Goal: Task Accomplishment & Management: Use online tool/utility

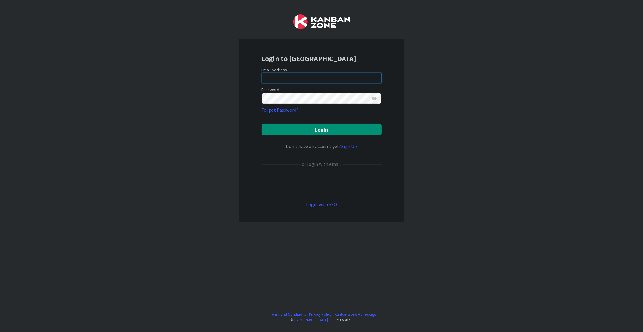
type input "[PERSON_NAME][EMAIL_ADDRESS][DOMAIN_NAME]"
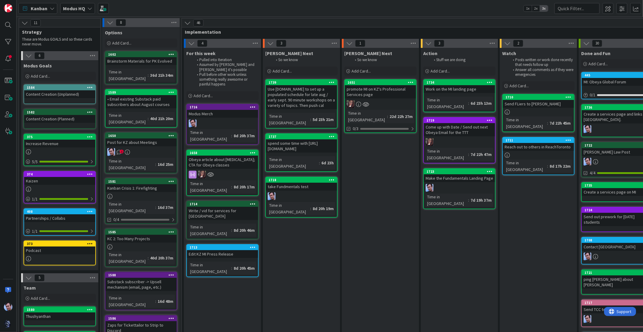
click at [84, 6] on div "Modus HQ" at bounding box center [77, 8] width 35 height 11
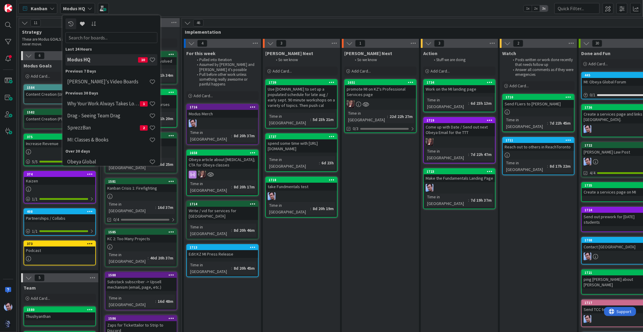
click at [374, 186] on div "[PERSON_NAME] Next So we know Add Card... 1651 promote MI on KZ's Professional …" at bounding box center [380, 251] width 77 height 406
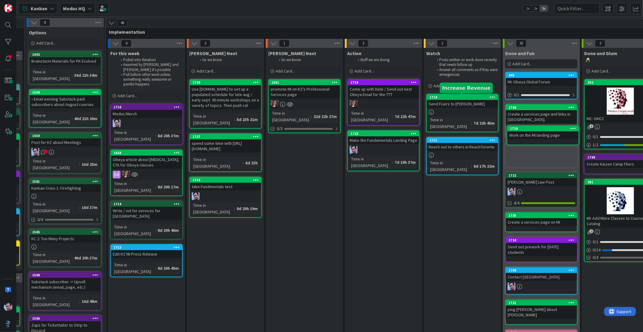
scroll to position [0, 79]
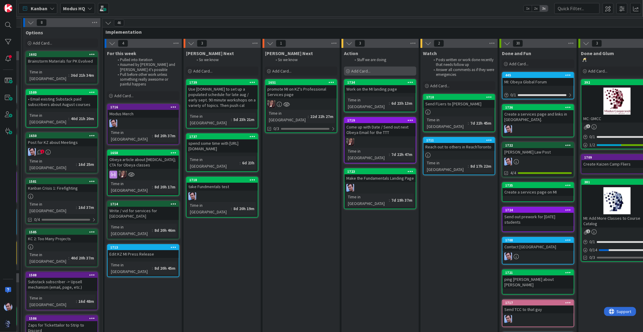
click at [345, 68] on div "Add Card..." at bounding box center [380, 71] width 72 height 9
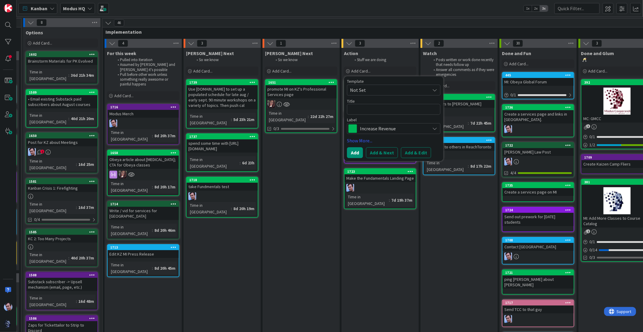
type textarea "x"
type textarea "C"
type textarea "x"
type textarea "Cr"
type textarea "x"
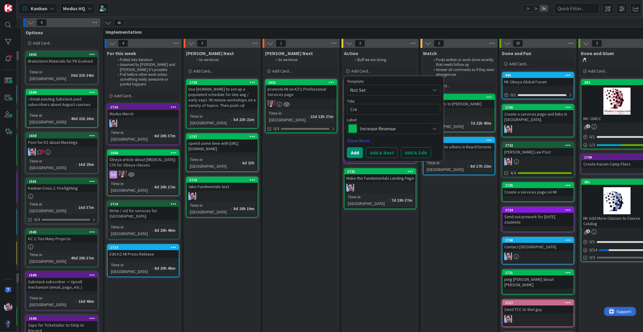
type textarea "Crea"
type textarea "x"
type textarea "Create"
type textarea "x"
type textarea "Create"
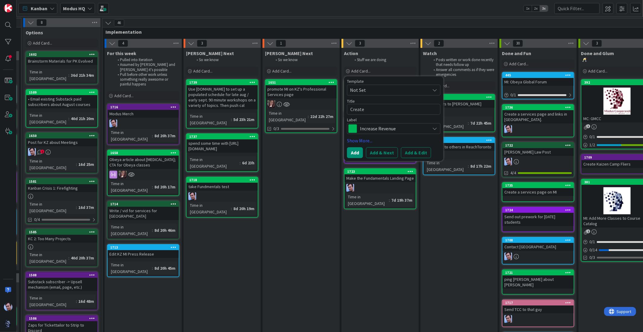
type textarea "x"
type textarea "Create v"
type textarea "x"
type textarea "Create vi"
type textarea "x"
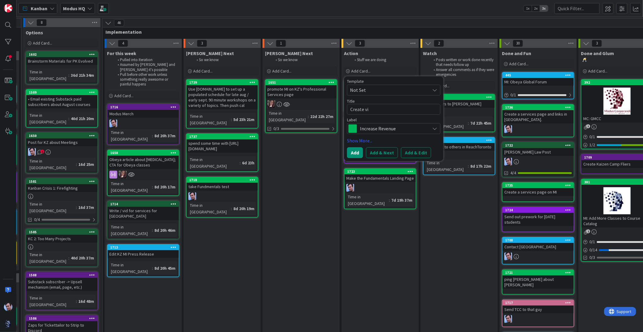
type textarea "Create vid"
type textarea "x"
type textarea "Create vide"
type textarea "x"
type textarea "Create video"
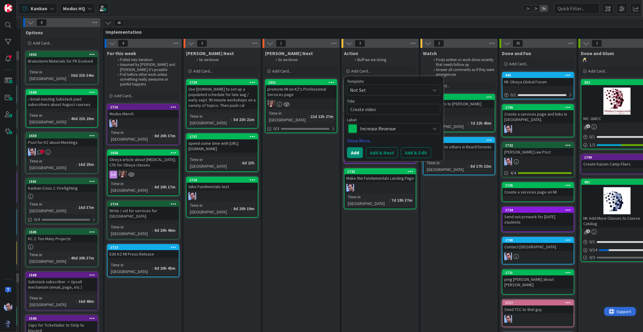
type textarea "x"
type textarea "Create video"
type textarea "x"
type textarea "Create video fo"
type textarea "x"
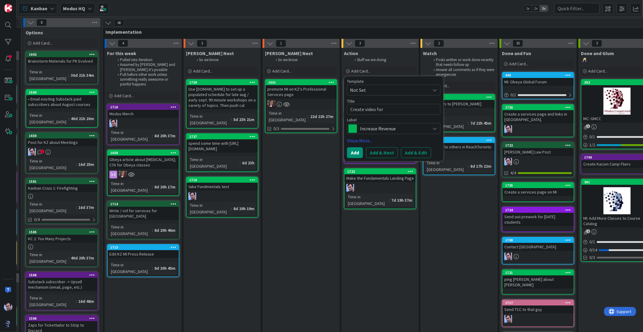
type textarea "Create video for"
type textarea "x"
type textarea "Create video for E"
type textarea "x"
type textarea "Create video for Ev"
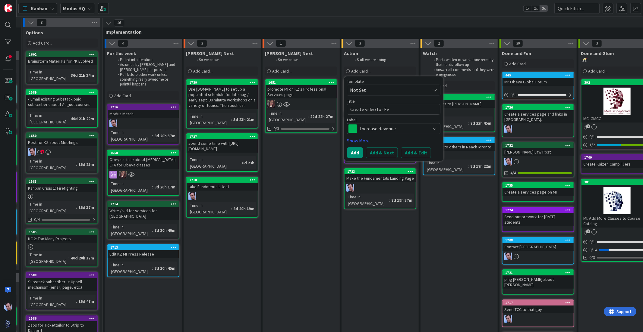
type textarea "x"
type textarea "Create video for Evo"
type textarea "x"
type textarea "Create video for Evol"
type textarea "x"
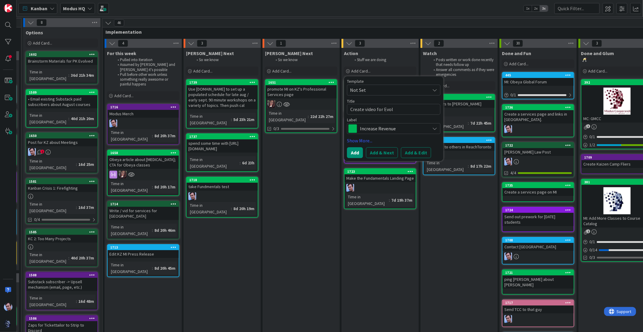
type textarea "Create video for Evolv"
type textarea "x"
type textarea "Create video for Evolve"
type textarea "x"
type textarea "Create video for Evolved"
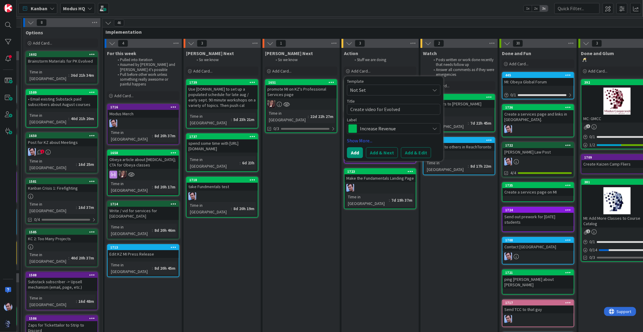
type textarea "x"
type textarea "Create video for Evolved"
type textarea "x"
type textarea "Create video for Evolved 2"
type textarea "x"
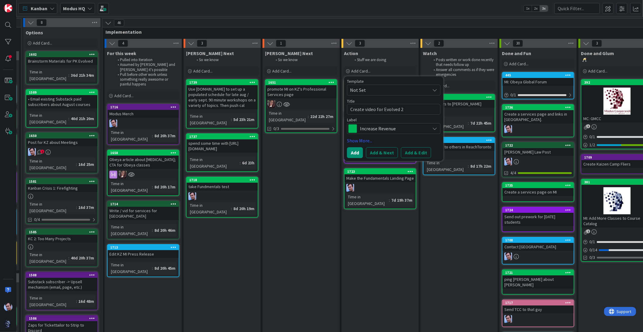
type textarea "Create video for Evolved 2."
type textarea "x"
type textarea "Create video for Evolved 2"
click at [359, 154] on button "Add" at bounding box center [355, 153] width 16 height 11
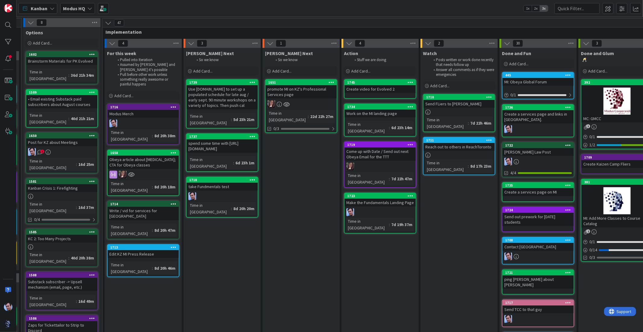
click at [90, 9] on icon at bounding box center [89, 8] width 5 height 5
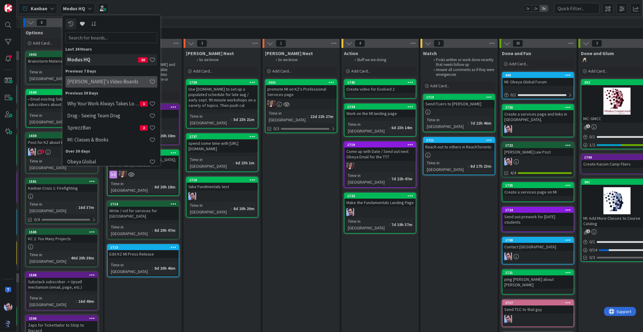
click at [96, 82] on h4 "[PERSON_NAME]'s Video Boards" at bounding box center [108, 82] width 82 height 6
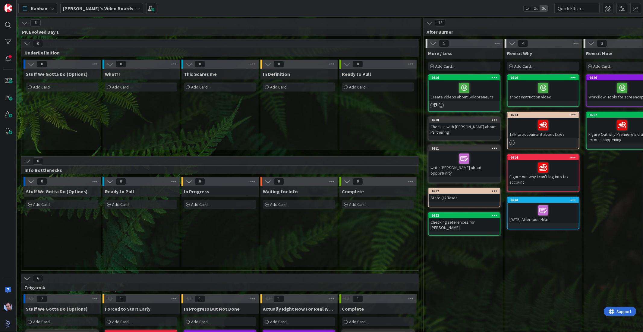
click at [29, 45] on icon at bounding box center [27, 43] width 7 height 7
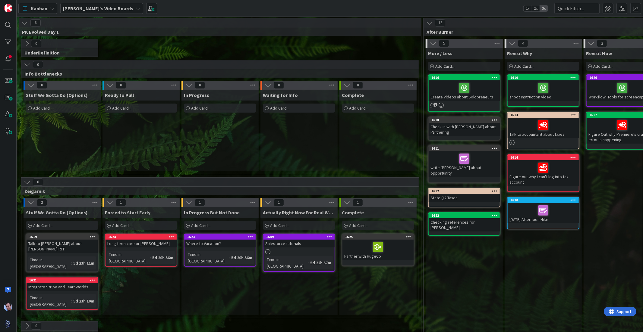
click at [29, 64] on icon at bounding box center [27, 64] width 7 height 7
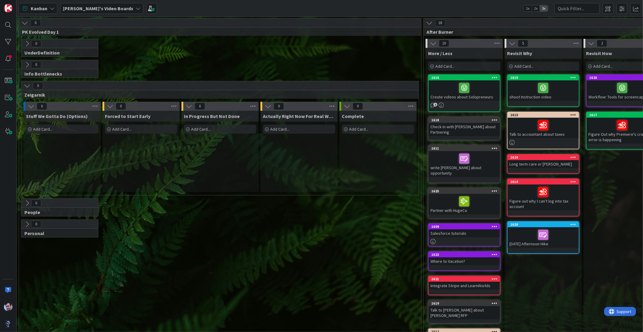
click at [25, 85] on icon at bounding box center [27, 86] width 7 height 7
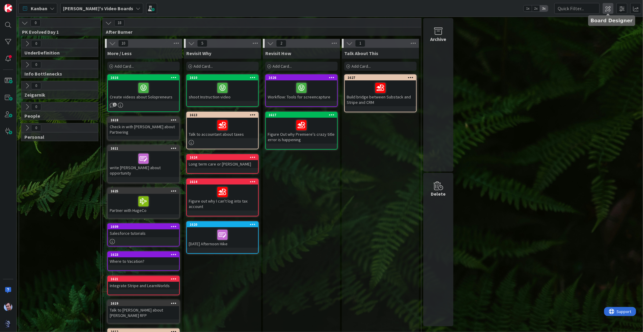
click at [608, 9] on span at bounding box center [607, 8] width 11 height 11
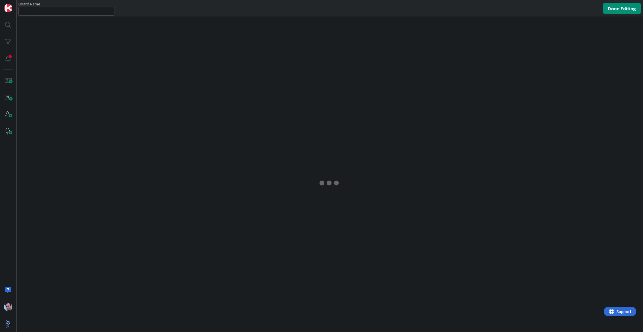
type input "[PERSON_NAME]'s Video Boards"
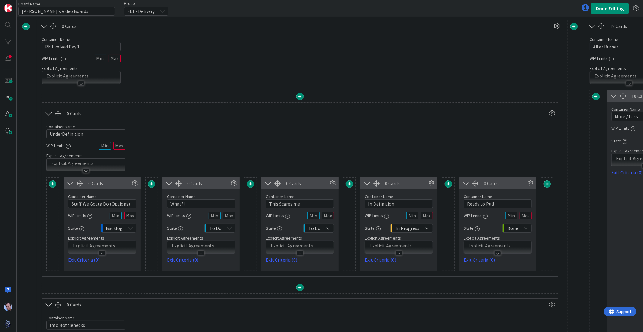
click at [298, 97] on span at bounding box center [299, 96] width 7 height 7
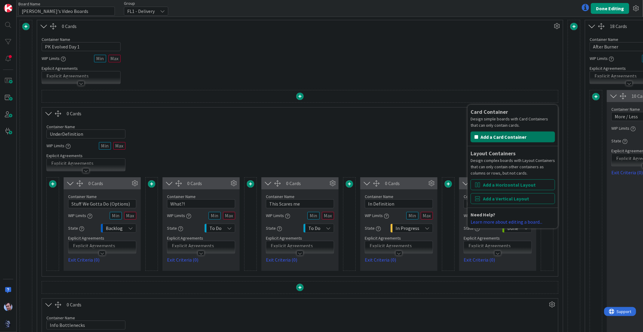
click at [496, 137] on button "Add a Card Container" at bounding box center [512, 137] width 84 height 11
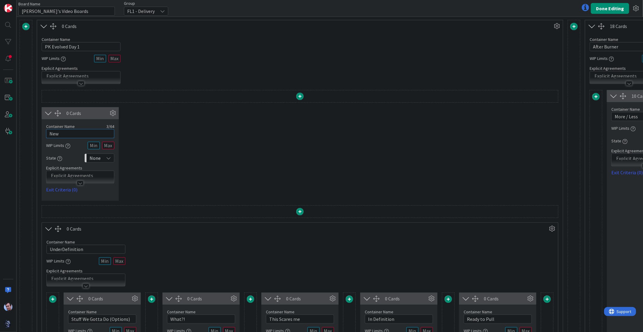
click at [61, 130] on input "New" at bounding box center [80, 133] width 68 height 9
type input "Stuff I want to do"
click at [110, 158] on icon at bounding box center [108, 158] width 5 height 5
click at [103, 172] on span "Backlog" at bounding box center [125, 171] width 50 height 9
click at [134, 123] on div "0 Cards Container Name 18 / 64 Stuff I want to do WIP Limits State Backlog Back…" at bounding box center [300, 154] width 516 height 94
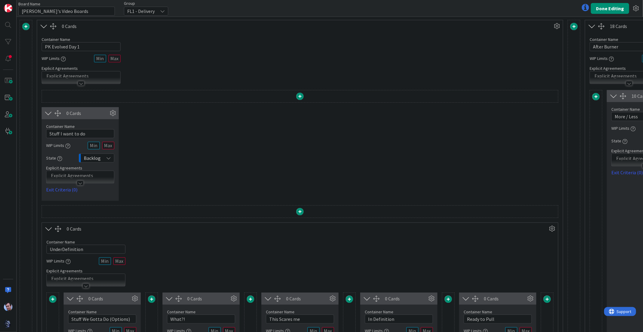
click at [302, 100] on div at bounding box center [299, 97] width 7 height 14
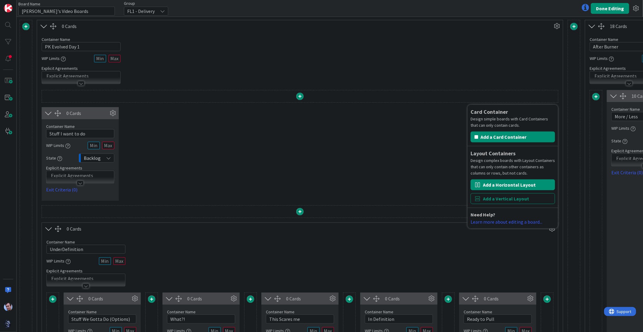
click at [501, 186] on button "Add a Horizontal Layout" at bounding box center [512, 185] width 84 height 11
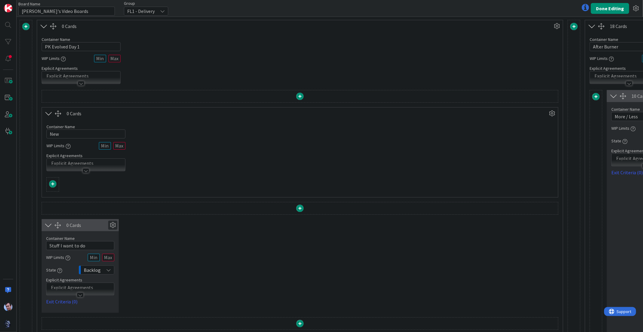
click at [108, 224] on icon at bounding box center [112, 225] width 9 height 9
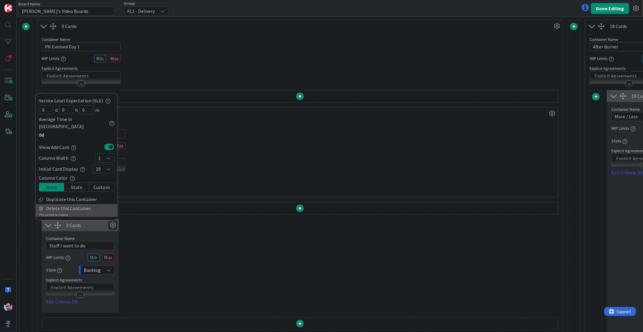
click at [69, 208] on span "Delete this Container" at bounding box center [68, 208] width 45 height 9
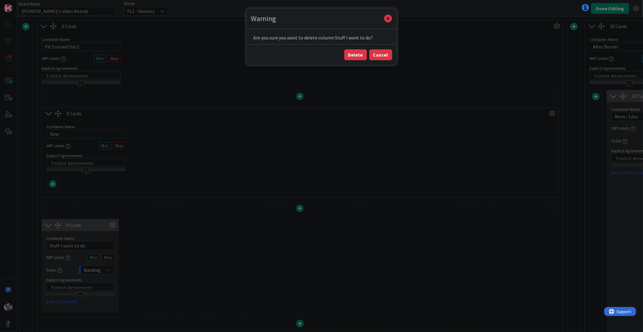
click at [383, 55] on button "Cancel" at bounding box center [380, 54] width 23 height 11
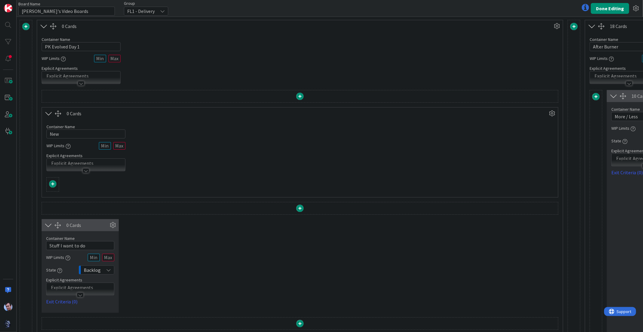
click at [70, 228] on div "0 Cards" at bounding box center [87, 225] width 42 height 7
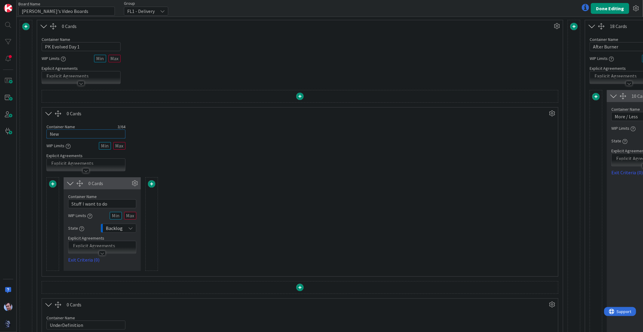
click at [77, 131] on input "New" at bounding box center [85, 134] width 79 height 9
type input "Digital Overload"
click at [153, 187] on span at bounding box center [151, 183] width 7 height 7
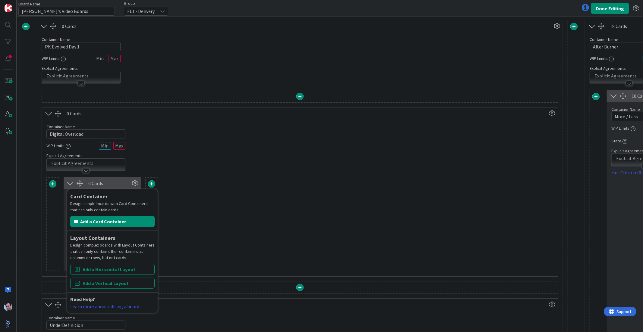
click at [235, 208] on div "0 Cards Container Name 18 / 64 Stuff I want to do WIP Limits State Backlog Expl…" at bounding box center [299, 224] width 507 height 94
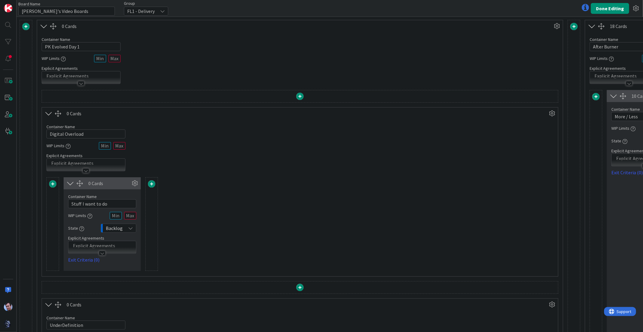
click at [154, 183] on span at bounding box center [151, 183] width 7 height 7
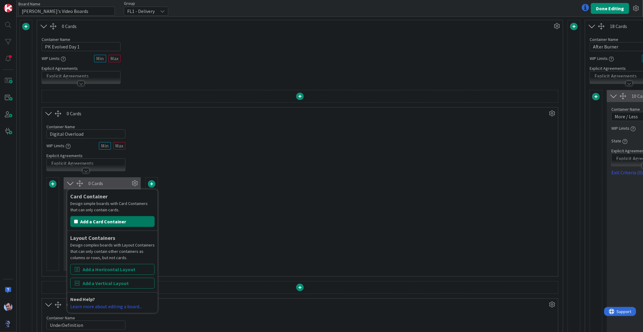
click at [110, 221] on button "Add a Card Container" at bounding box center [112, 221] width 84 height 11
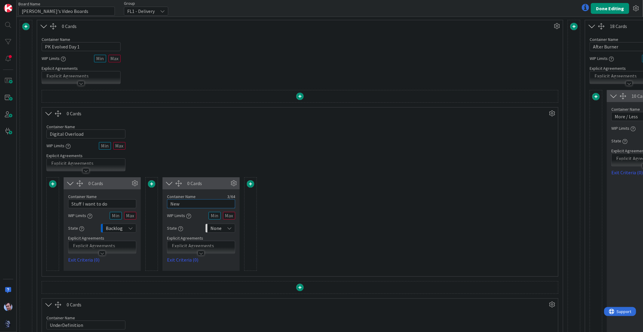
drag, startPoint x: 195, startPoint y: 202, endPoint x: 128, endPoint y: 191, distance: 68.1
click at [128, 191] on div "0 Cards Container Name 18 / 64 Stuff I want to do WIP Limits State Backlog Expl…" at bounding box center [299, 224] width 507 height 94
type input "Stuff I can do with someone"
click at [122, 199] on input "Stuff I want to do" at bounding box center [102, 203] width 68 height 9
type input "Stuff I to do alone"
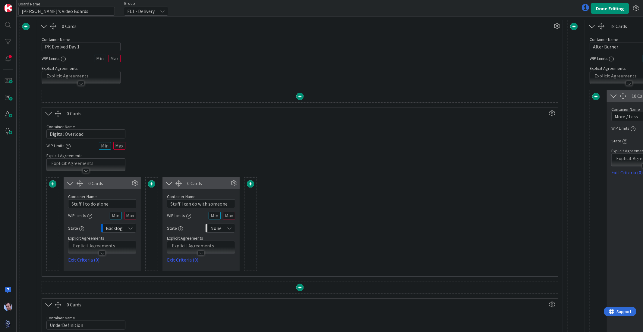
click at [227, 228] on icon at bounding box center [229, 228] width 5 height 5
click at [222, 244] on span "Backlog" at bounding box center [246, 241] width 50 height 9
click at [248, 186] on span at bounding box center [250, 183] width 7 height 7
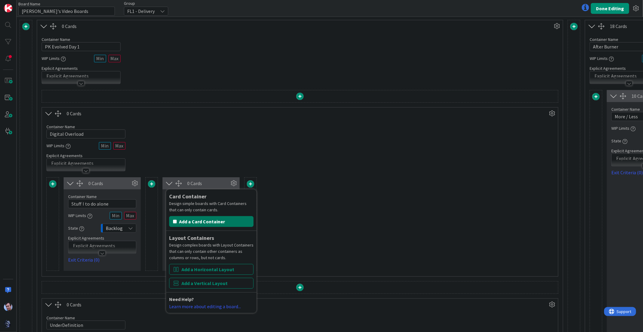
click at [225, 223] on button "Add a Card Container" at bounding box center [211, 221] width 84 height 11
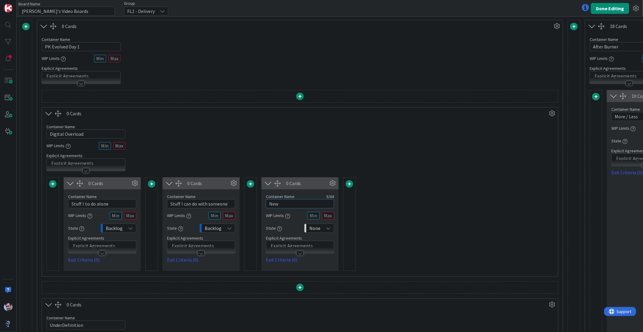
drag, startPoint x: 283, startPoint y: 205, endPoint x: 252, endPoint y: 198, distance: 32.4
click at [261, 205] on div "Container Name 3 / 64 New WIP Limits State None Explicit Agreements Exit Criter…" at bounding box center [299, 226] width 77 height 74
type input "S"
type input "Danger stuff"
click at [348, 184] on span at bounding box center [349, 183] width 7 height 7
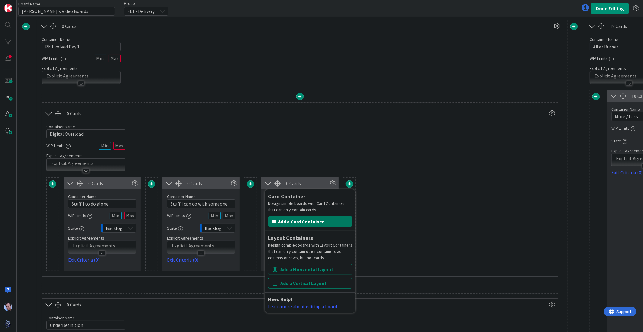
click at [307, 224] on button "Add a Card Container" at bounding box center [310, 221] width 84 height 11
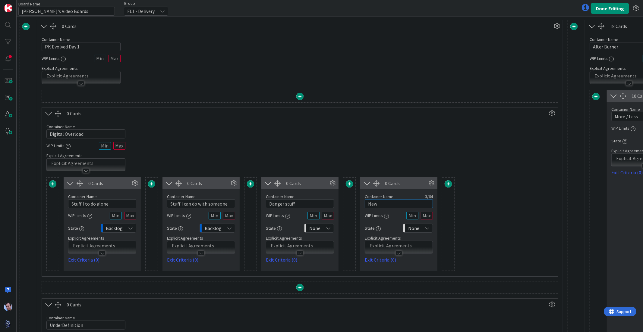
click at [386, 205] on input "New" at bounding box center [399, 203] width 68 height 9
drag, startPoint x: 380, startPoint y: 203, endPoint x: 360, endPoint y: 204, distance: 19.3
click at [360, 204] on div "Container Name 3 / 64 New WIP Limits State None Explicit Agreements Exit Criter…" at bounding box center [398, 226] width 77 height 74
type input "[DATE]"
click at [446, 186] on span at bounding box center [447, 183] width 7 height 7
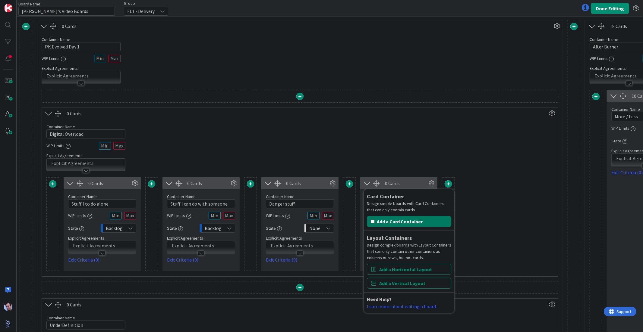
click at [413, 222] on button "Add a Card Container" at bounding box center [409, 221] width 84 height 11
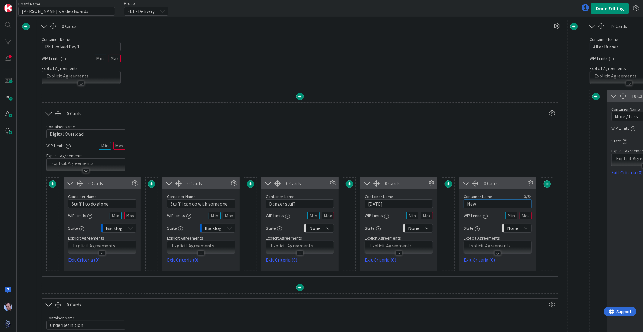
drag, startPoint x: 470, startPoint y: 205, endPoint x: 448, endPoint y: 201, distance: 22.8
click at [448, 201] on div "0 Cards Container Name 19 / 64 Stuff I to do alone WIP Limits State Backlog Exp…" at bounding box center [299, 224] width 507 height 94
type input "Doing"
click at [545, 186] on span at bounding box center [546, 183] width 7 height 7
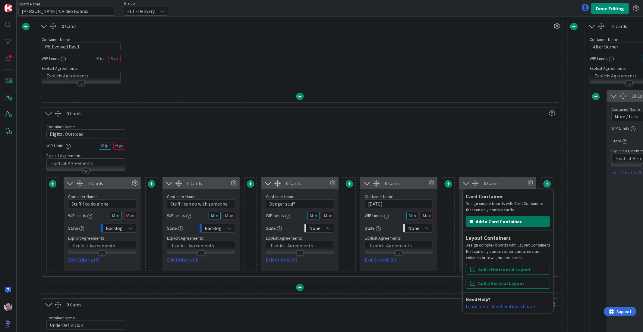
click at [504, 220] on button "Add a Card Container" at bounding box center [507, 221] width 84 height 11
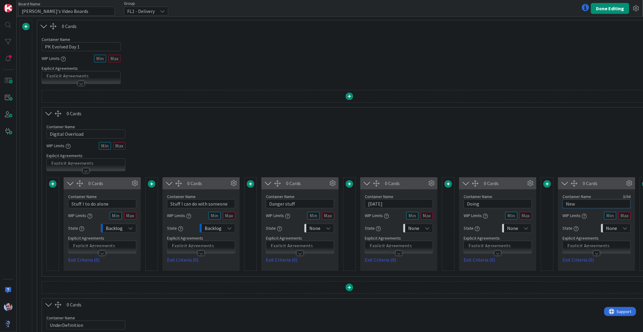
drag, startPoint x: 579, startPoint y: 204, endPoint x: 552, endPoint y: 202, distance: 27.2
click at [552, 202] on div "0 Cards Container Name 19 / 64 Stuff I to do alone WIP Limits State Backlog Exp…" at bounding box center [349, 224] width 606 height 94
type input "Focus Time"
click at [525, 148] on div "Container Name 16 / 64 Digital Overload WIP Limits Explicit Agreements" at bounding box center [349, 146] width 615 height 52
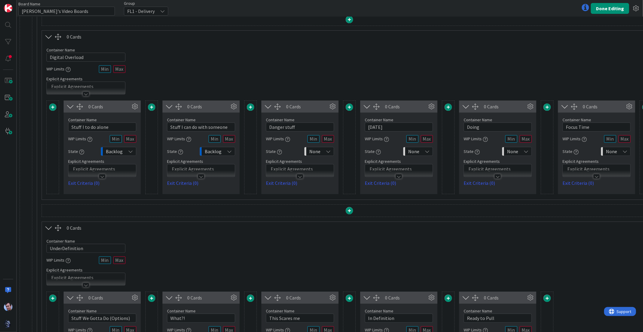
scroll to position [100, 0]
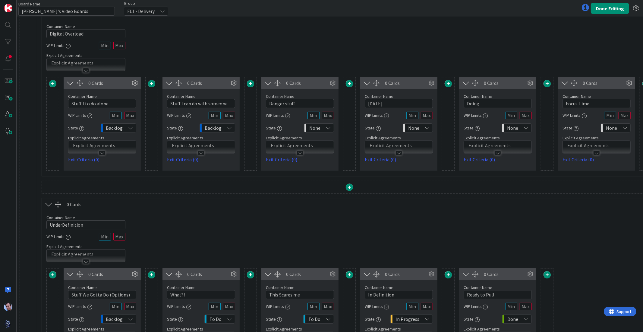
click at [101, 152] on div at bounding box center [102, 153] width 7 height 5
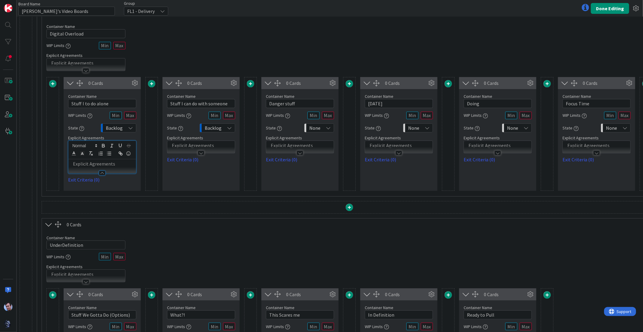
click at [88, 166] on p at bounding box center [101, 164] width 61 height 7
click at [110, 155] on icon "button" at bounding box center [108, 153] width 5 height 5
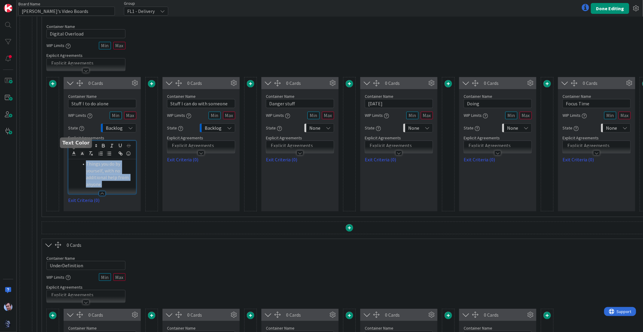
click at [76, 154] on icon at bounding box center [73, 153] width 5 height 5
click at [91, 160] on span at bounding box center [92, 161] width 5 height 5
click at [170, 164] on div "0 Cards Container Name 27 / 64 Stuff I can do with someone WIP Limits State Bac…" at bounding box center [200, 144] width 77 height 134
click at [202, 144] on p at bounding box center [200, 145] width 61 height 7
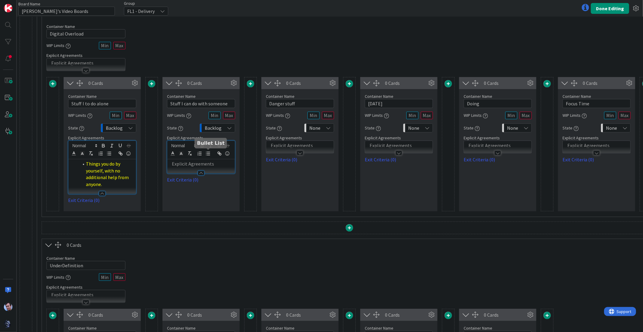
click at [208, 155] on line "button" at bounding box center [208, 155] width 3 height 0
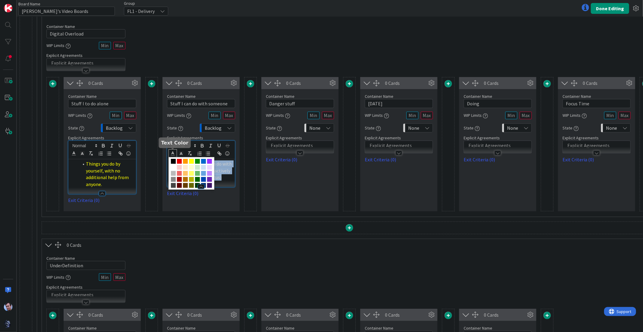
click at [173, 155] on icon at bounding box center [172, 153] width 5 height 5
click at [199, 162] on span at bounding box center [197, 161] width 5 height 5
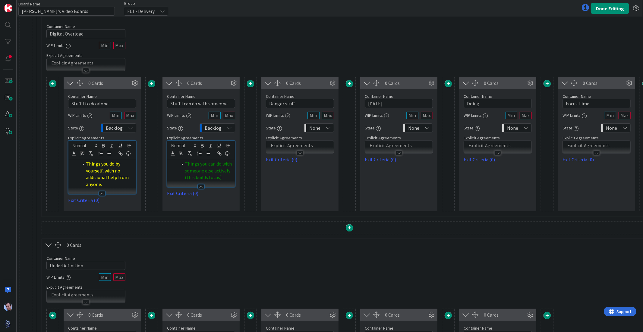
click at [209, 198] on div "0 Cards Container Name 27 / 64 Stuff I can do with someone WIP Limits State Bac…" at bounding box center [200, 144] width 77 height 134
click at [102, 174] on span "Things you do by yourself, with no additional help from anyone." at bounding box center [108, 174] width 44 height 27
click at [101, 179] on span "Things you do by yourself, with no additional help from anyone." at bounding box center [108, 174] width 44 height 27
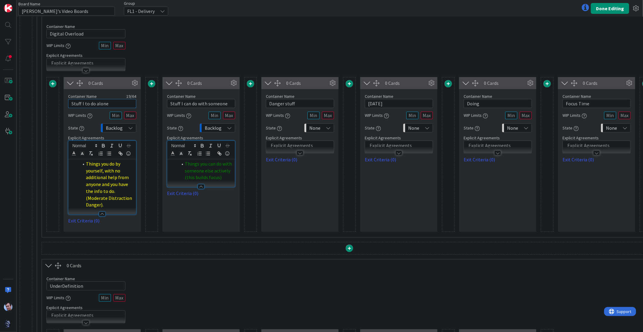
click at [116, 105] on input "Stuff I to do alone" at bounding box center [102, 103] width 68 height 9
type input "Stuff I can just do"
click at [197, 202] on div "0 Cards Container Name 27 / 64 Stuff I can do with someone WIP Limits State Bac…" at bounding box center [200, 154] width 77 height 155
click at [212, 172] on span "Things you can do with someone else actively (this builds focus)" at bounding box center [209, 171] width 48 height 20
click at [210, 178] on span "Things you can do with someone else actively (this builds focus)" at bounding box center [209, 171] width 48 height 20
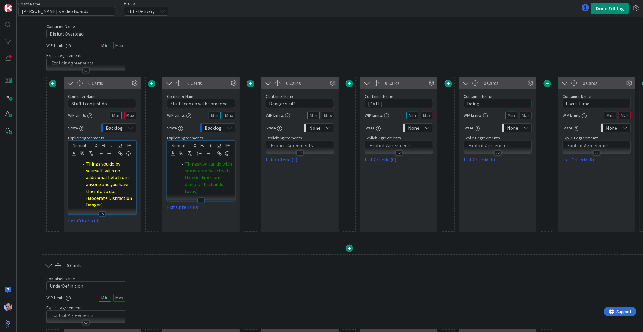
click at [297, 154] on div at bounding box center [299, 153] width 7 height 5
click at [306, 156] on icon "button" at bounding box center [306, 153] width 5 height 5
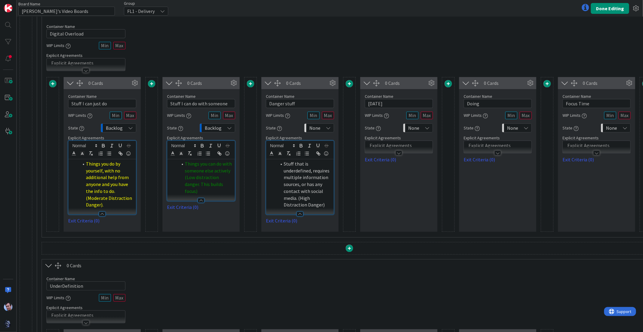
click at [331, 127] on div "None" at bounding box center [319, 128] width 30 height 9
click at [326, 139] on span "Backlog" at bounding box center [345, 141] width 50 height 9
click at [312, 187] on li "Stuff that is underdefined, requires multiple information sources, or has any c…" at bounding box center [303, 185] width 54 height 48
drag, startPoint x: 321, startPoint y: 206, endPoint x: 278, endPoint y: 158, distance: 64.2
click at [278, 159] on div "Stuff that is underdefined, requires multiple information sources, or has any c…" at bounding box center [299, 186] width 67 height 55
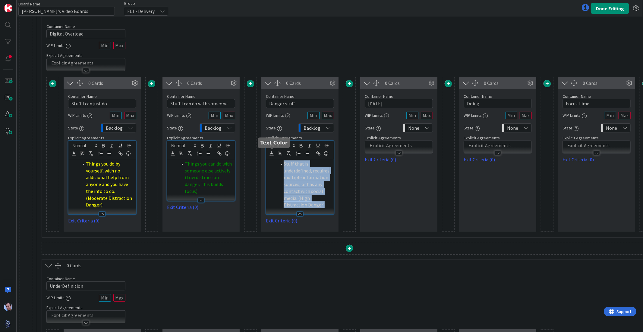
click at [269, 154] on icon at bounding box center [271, 153] width 5 height 5
click at [278, 161] on span at bounding box center [278, 161] width 5 height 5
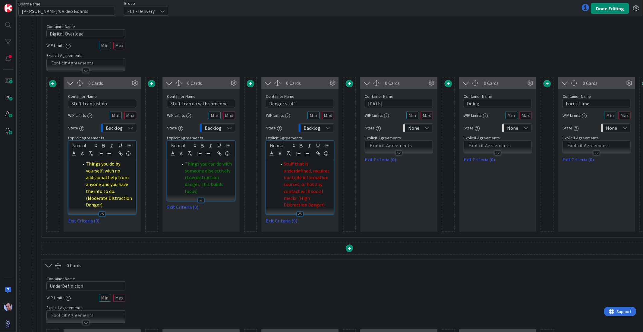
click at [299, 182] on span "Stuff that is underdefined, requires multiple information sources, or has any c…" at bounding box center [306, 184] width 47 height 47
click at [398, 153] on div at bounding box center [398, 153] width 7 height 5
click at [387, 166] on p at bounding box center [398, 164] width 61 height 7
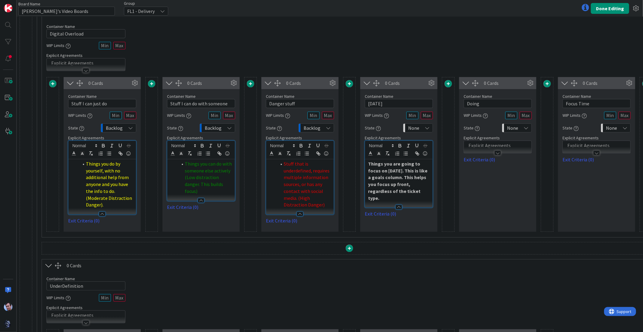
click at [409, 225] on div "0 Cards Container Name 5 / 64 [DATE] WIP Limits State None Explicit Agreements …" at bounding box center [398, 154] width 77 height 155
click at [408, 192] on p "Things you are going to focus on [DATE]. This is like a goals column. This help…" at bounding box center [398, 181] width 61 height 41
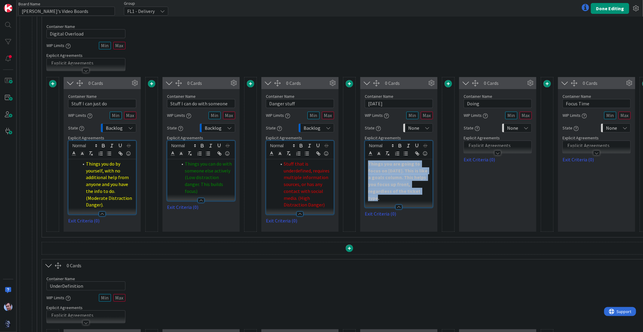
drag, startPoint x: 394, startPoint y: 189, endPoint x: 361, endPoint y: 166, distance: 40.4
click at [361, 166] on div "Container Name 5 / 64 [DATE] WIP Limits State None Explicit Agreements Things y…" at bounding box center [398, 153] width 77 height 128
click at [371, 154] on polyline at bounding box center [370, 153] width 2 height 2
click at [373, 167] on span at bounding box center [370, 167] width 5 height 5
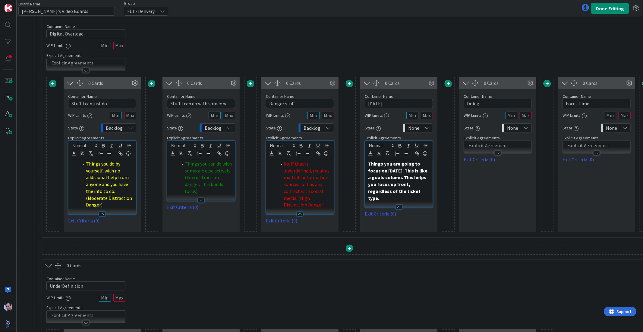
click at [412, 221] on div "0 Cards Container Name 5 / 64 [DATE] WIP Limits State None Explicit Agreements …" at bounding box center [398, 154] width 77 height 155
click at [302, 179] on span "Stuff that is underdefined, requires multiple information sources, or has any c…" at bounding box center [306, 184] width 47 height 47
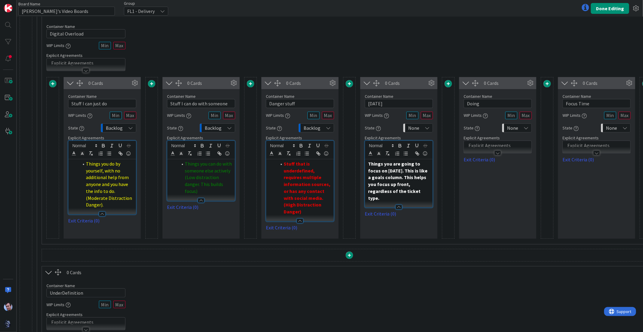
click at [194, 175] on span "Things you can do with someone else actively (Low distraction danger. This buil…" at bounding box center [209, 177] width 48 height 33
click at [118, 182] on span "Things you do by yourself, with no additional help from anyone and you have the…" at bounding box center [109, 184] width 47 height 47
click at [480, 200] on div "0 Cards Container Name 5 / 64 Doing WIP Limits State None Explicit Agreements E…" at bounding box center [497, 158] width 77 height 162
click at [498, 153] on div at bounding box center [497, 153] width 7 height 5
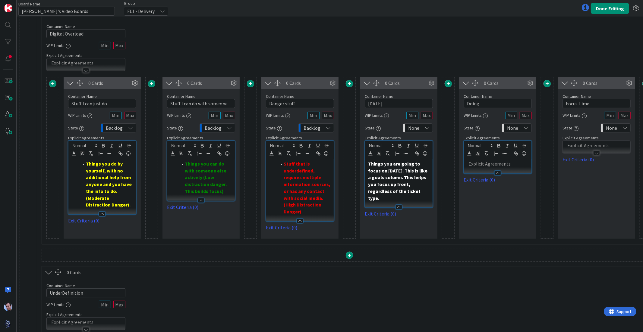
click at [479, 167] on p at bounding box center [497, 164] width 61 height 7
click at [430, 125] on div "None" at bounding box center [418, 128] width 30 height 9
click at [424, 139] on span "Backlog" at bounding box center [444, 141] width 50 height 9
click at [521, 166] on p "This is normal "in progress" at bounding box center [497, 164] width 61 height 7
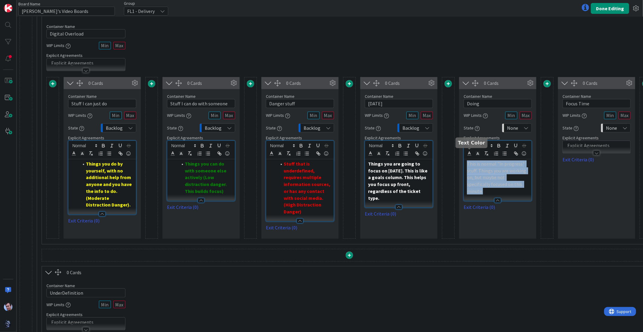
click at [471, 152] on icon at bounding box center [468, 153] width 5 height 5
click at [484, 175] on span at bounding box center [481, 173] width 5 height 5
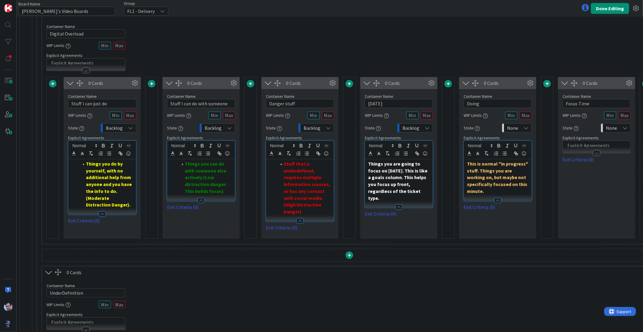
click at [500, 223] on div "0 Cards Container Name 5 / 64 Doing WIP Limits State None Explicit Agreements T…" at bounding box center [497, 158] width 77 height 162
click at [523, 131] on div "None" at bounding box center [517, 128] width 30 height 9
click at [529, 186] on span "In Progress" at bounding box center [543, 184] width 50 height 9
click at [597, 154] on div at bounding box center [596, 153] width 7 height 5
click at [575, 163] on p at bounding box center [595, 164] width 61 height 7
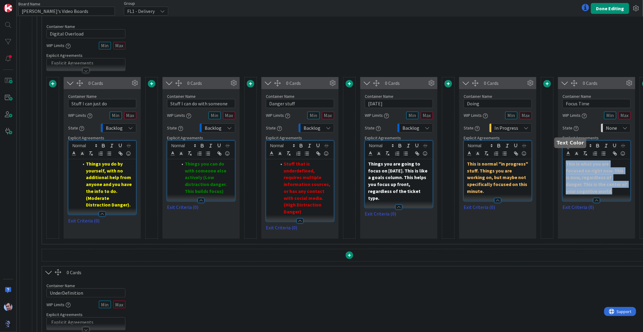
click at [567, 155] on line at bounding box center [568, 155] width 4 height 0
click at [596, 170] on span at bounding box center [598, 167] width 5 height 5
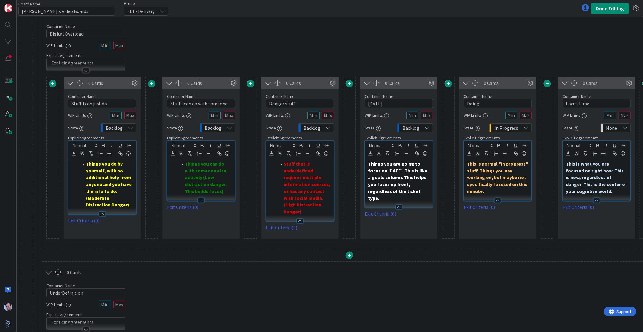
click at [582, 233] on div "0 Cards Container Name 10 / 64 Focus Time WIP Limits State None Explicit Agreem…" at bounding box center [596, 158] width 77 height 162
click at [429, 117] on input "text" at bounding box center [427, 116] width 12 height 8
type input "4"
type input "6"
click at [525, 115] on input "text" at bounding box center [525, 116] width 12 height 8
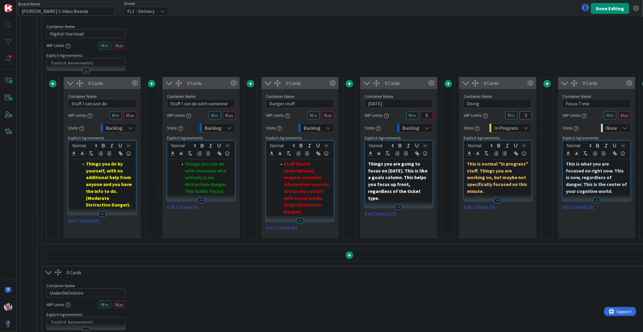
type input "3"
click at [622, 113] on input "text" at bounding box center [624, 116] width 12 height 8
type input "1"
click at [541, 46] on div "Container Name 16 / 64 Digital Overload WIP Limits Explicit Agreements" at bounding box center [349, 45] width 615 height 52
click at [613, 10] on button "Done Editing" at bounding box center [609, 8] width 38 height 11
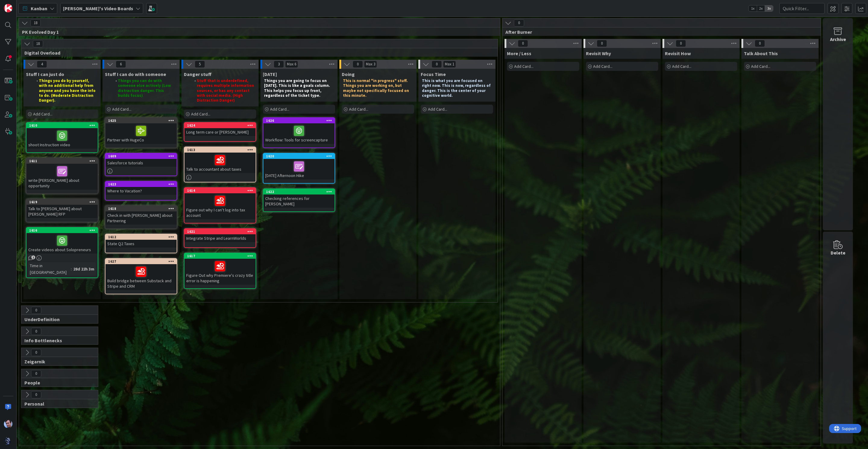
click at [292, 326] on div "0 Info Bottlenecks" at bounding box center [259, 336] width 478 height 21
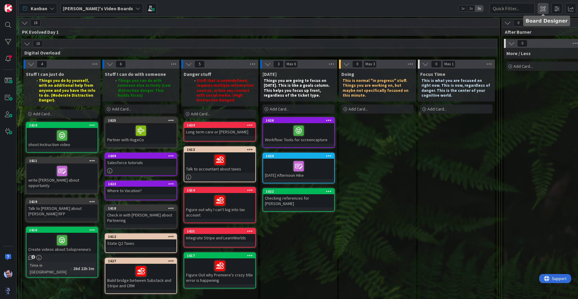
click at [545, 10] on span at bounding box center [543, 8] width 11 height 11
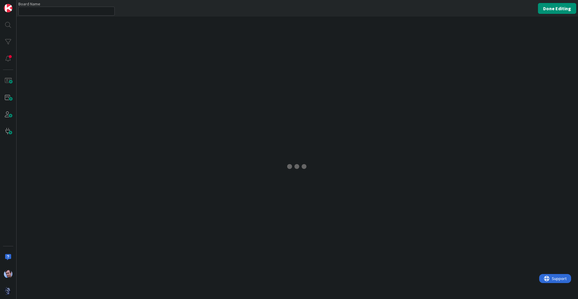
type input "[PERSON_NAME]'s Video Boards"
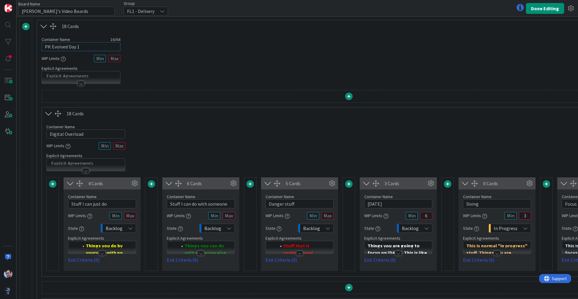
click at [89, 49] on input "PK Evolved Day 1" at bounding box center [81, 46] width 79 height 9
type input "PK Evolved Day 2 - Taming Digital Chaos"
click at [86, 136] on input "Digital Overload" at bounding box center [85, 134] width 79 height 9
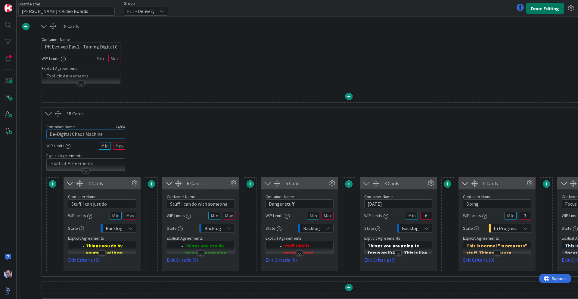
type input "De-Digital Chaos Machine"
click at [545, 8] on button "Done Editing" at bounding box center [545, 8] width 38 height 11
